Goal: Obtain resource: Download file/media

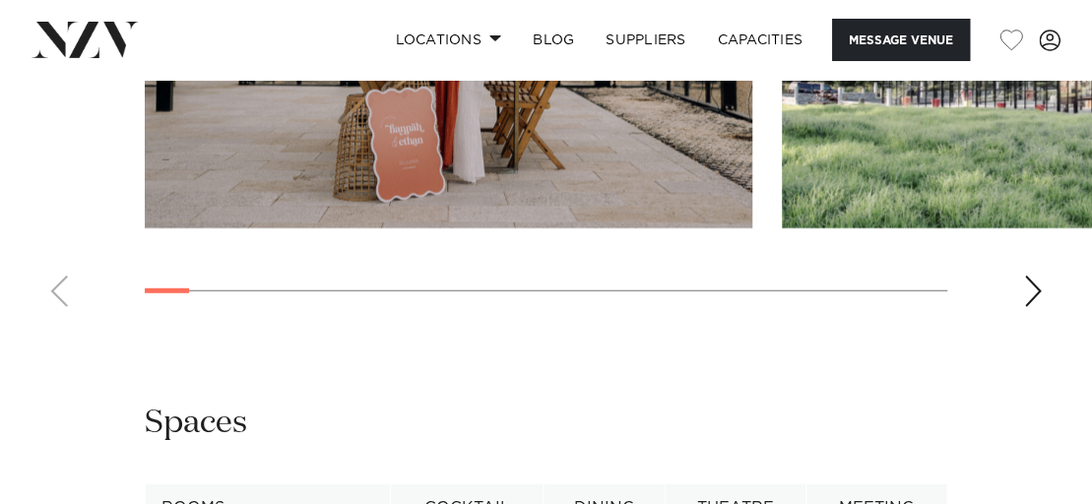
scroll to position [2264, 0]
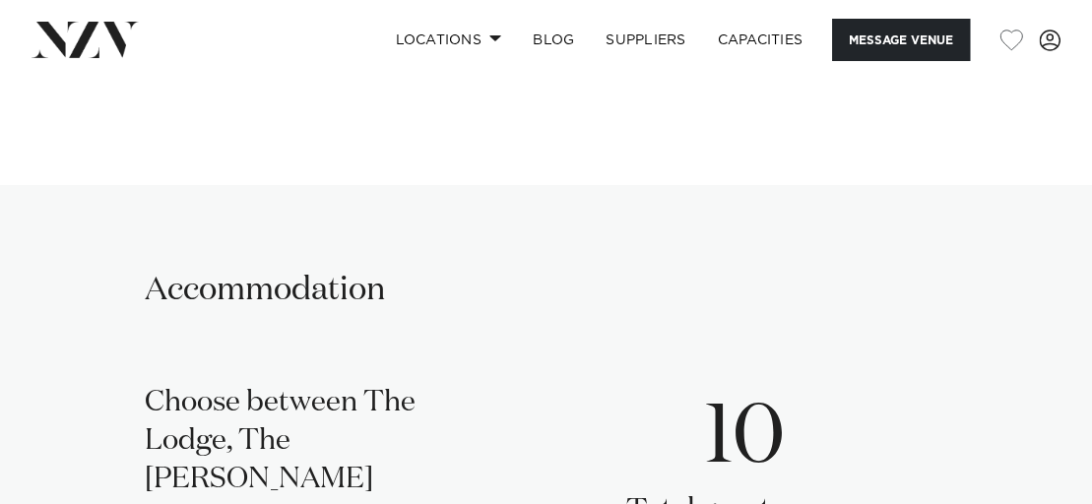
scroll to position [2757, 0]
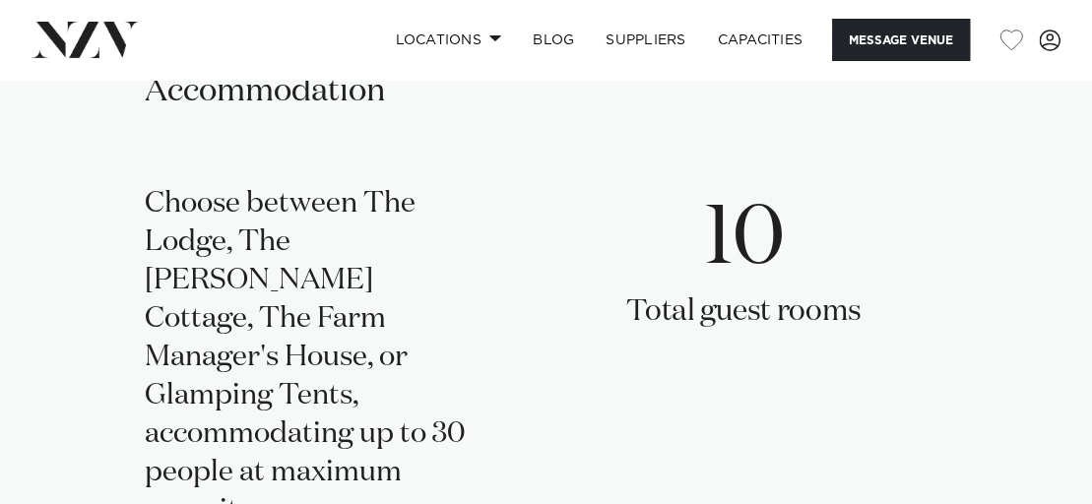
scroll to position [2855, 0]
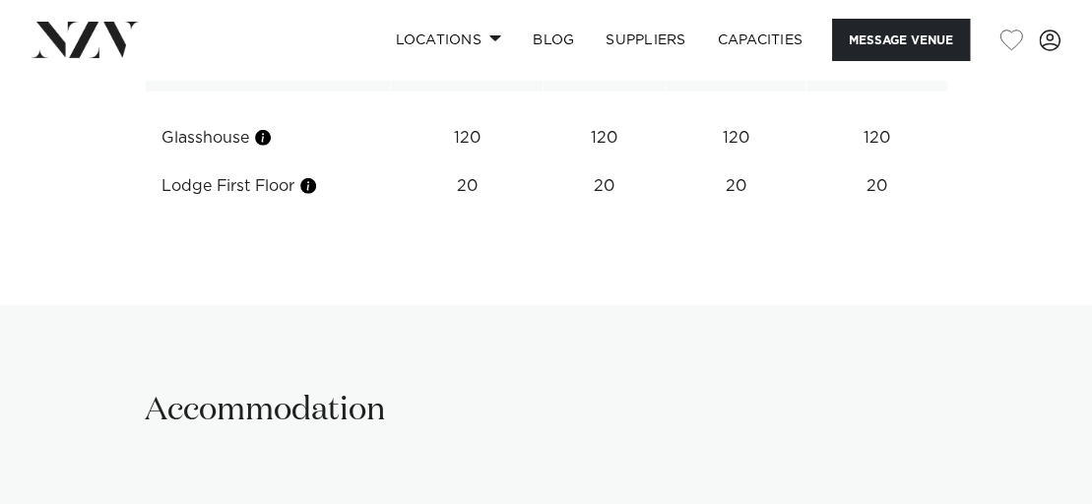
scroll to position [2757, 0]
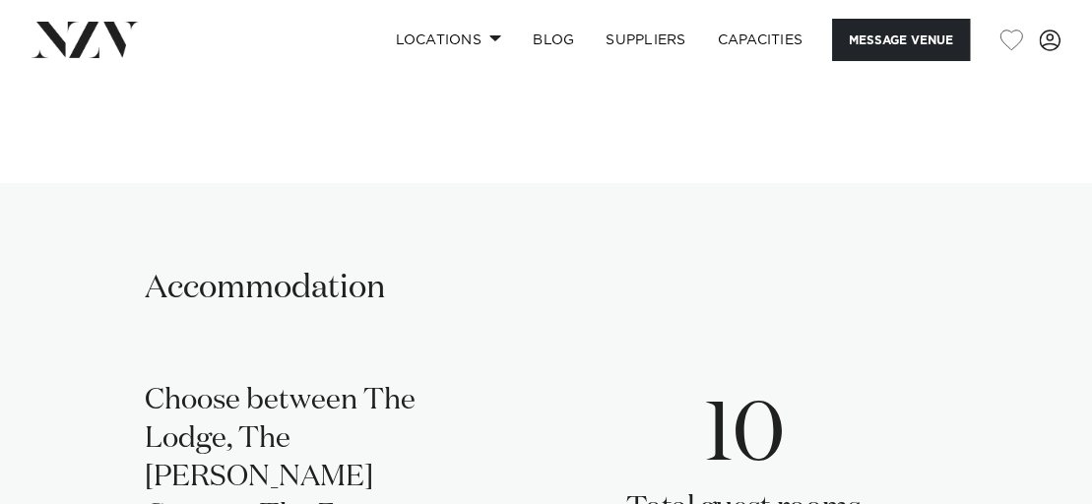
scroll to position [2658, 0]
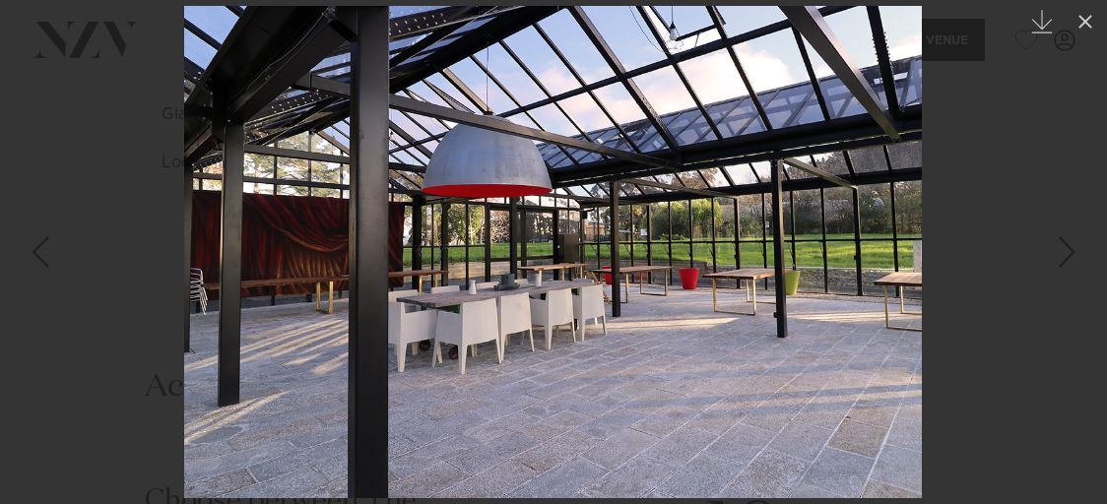
click at [1052, 245] on link at bounding box center [1072, 252] width 69 height 98
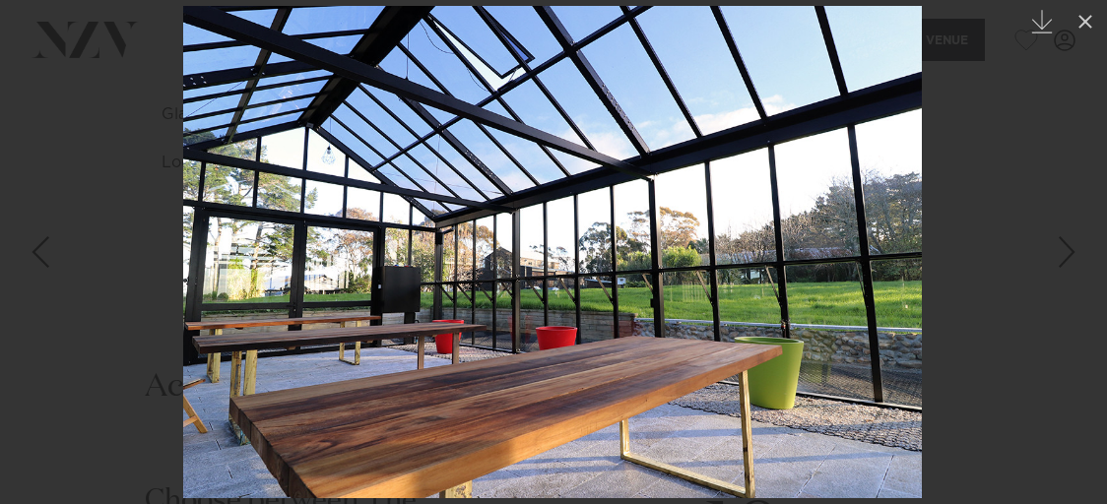
click at [1061, 248] on div "Next slide" at bounding box center [1066, 251] width 27 height 37
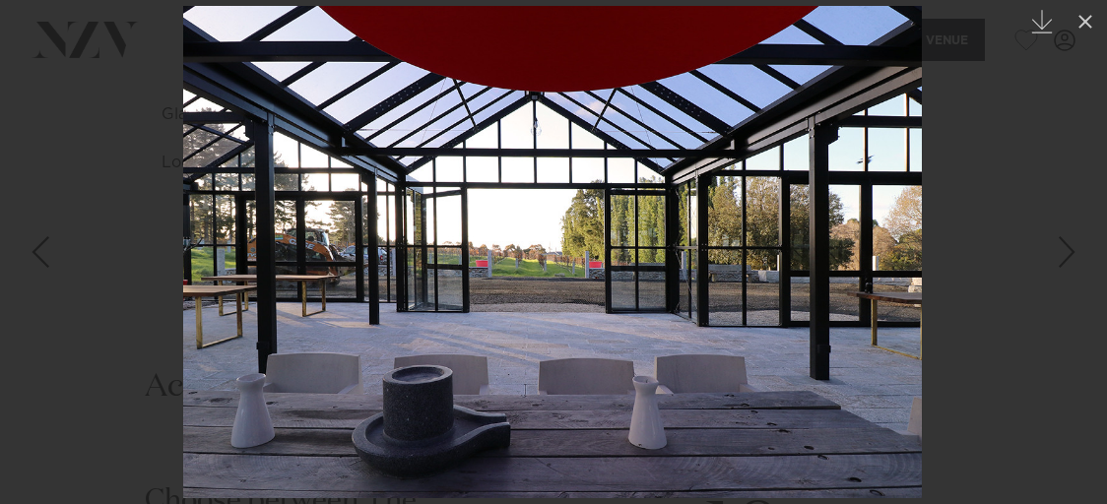
click at [1061, 248] on div "Next slide" at bounding box center [1066, 251] width 27 height 37
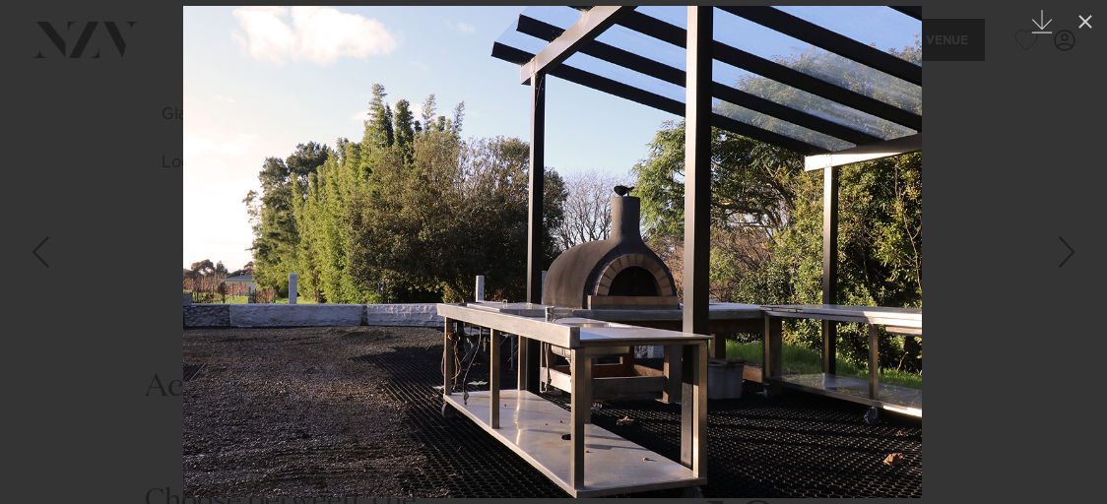
click at [1059, 246] on div "Next slide" at bounding box center [1066, 251] width 27 height 37
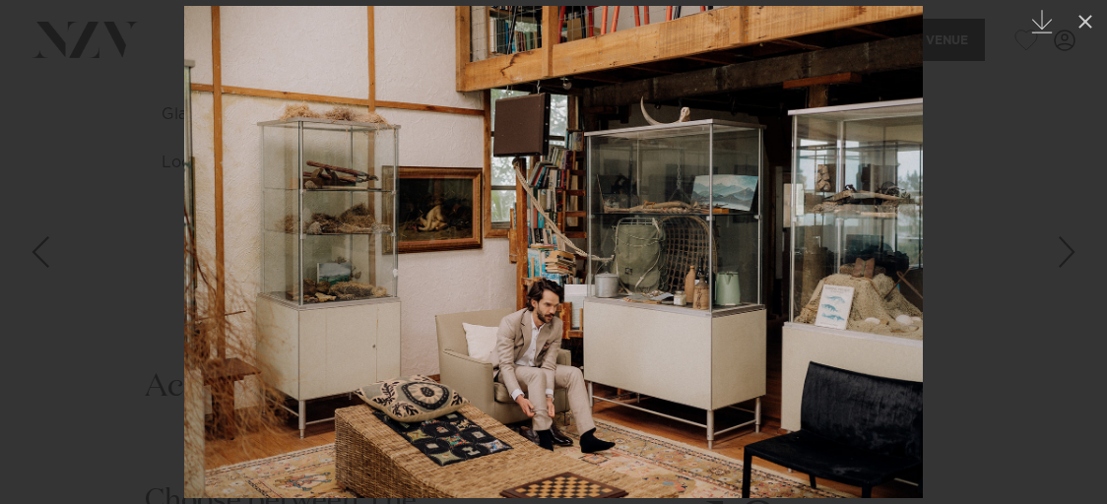
click at [1059, 246] on div "Next slide" at bounding box center [1066, 251] width 27 height 37
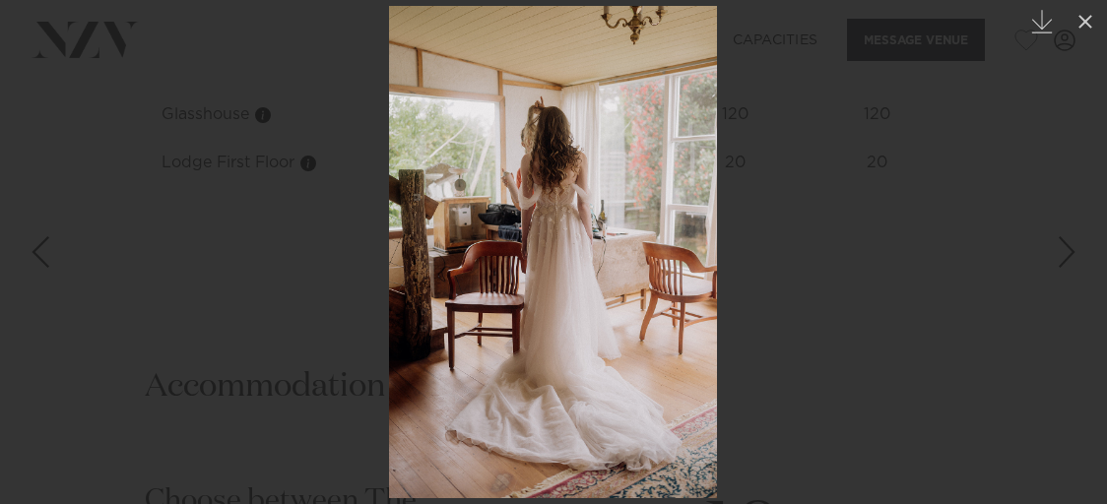
click at [1059, 246] on div "Next slide" at bounding box center [1066, 251] width 27 height 37
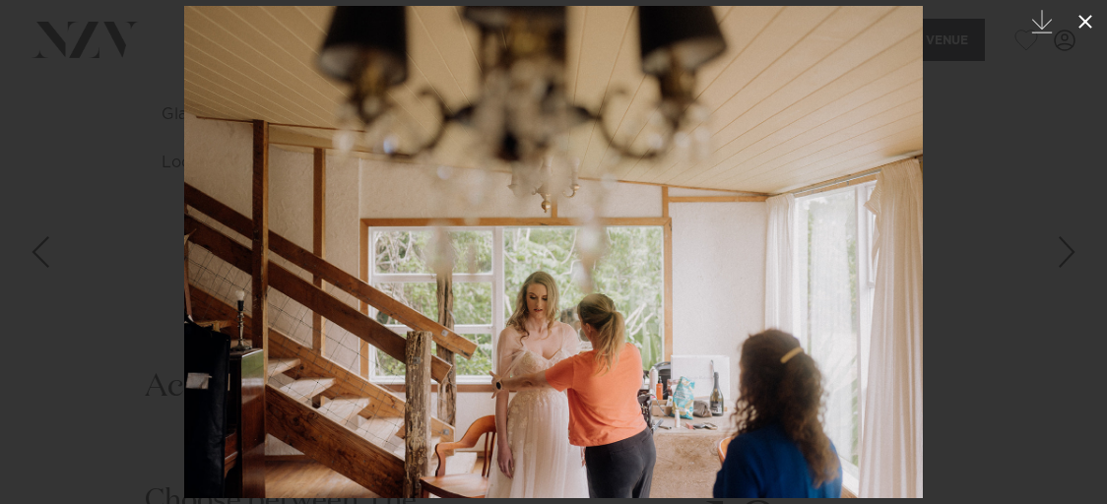
click at [1077, 20] on icon at bounding box center [1085, 22] width 24 height 24
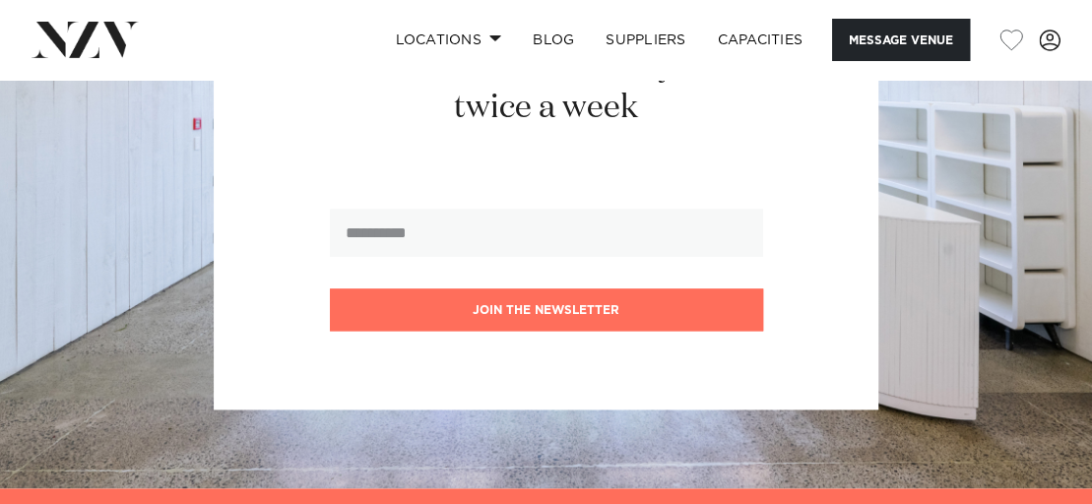
scroll to position [4135, 0]
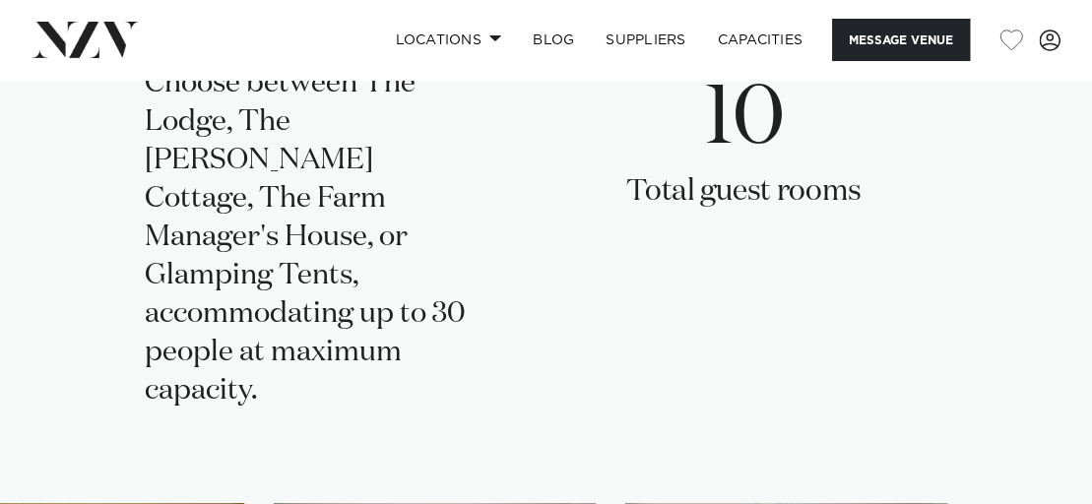
scroll to position [3052, 0]
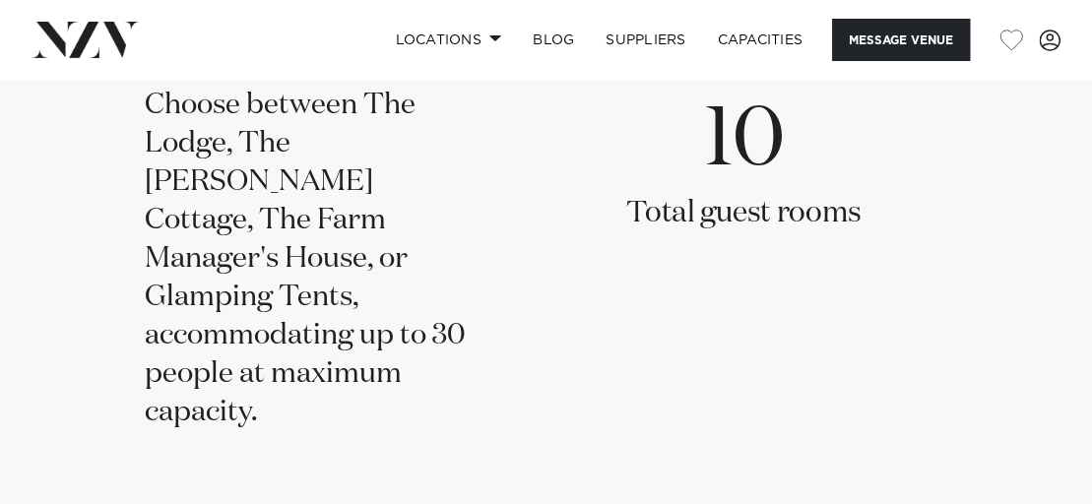
click at [271, 355] on div at bounding box center [278, 362] width 15 height 54
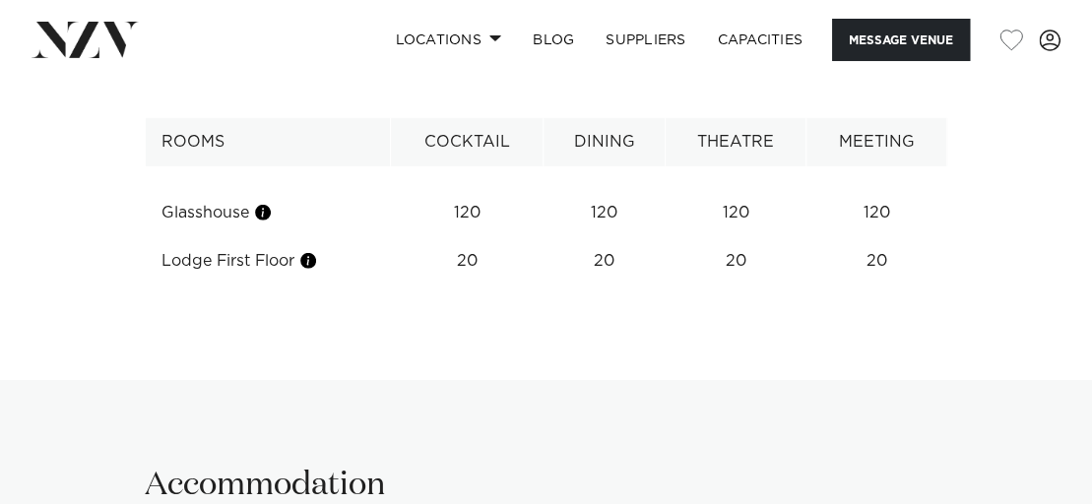
scroll to position [2658, 0]
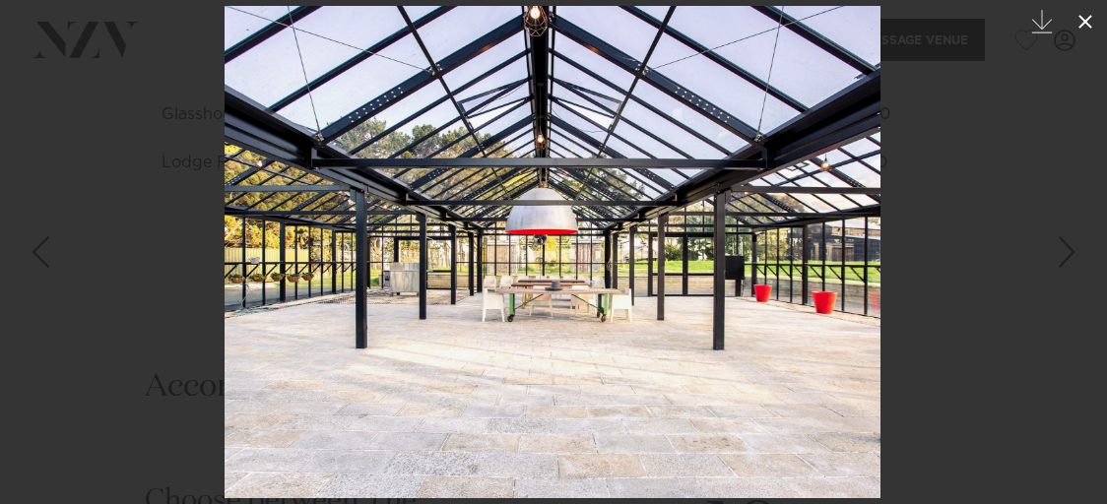
click at [1086, 10] on icon at bounding box center [1085, 22] width 24 height 24
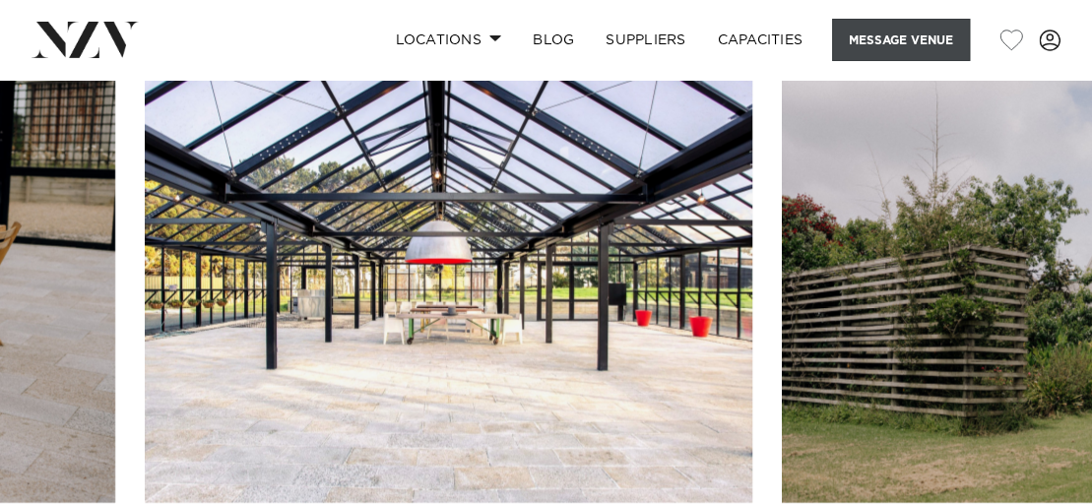
scroll to position [1772, 0]
